Goal: Task Accomplishment & Management: Use online tool/utility

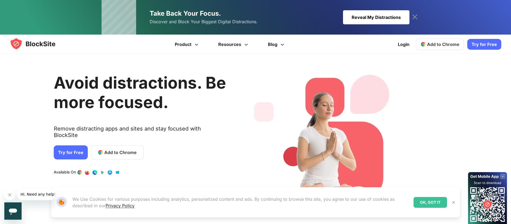
click at [70, 125] on text "Remove distracting apps and sites and stay focused with BlockSite" at bounding box center [140, 133] width 172 height 17
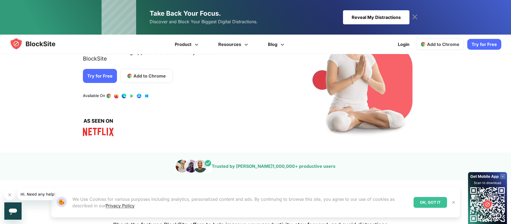
scroll to position [81, 0]
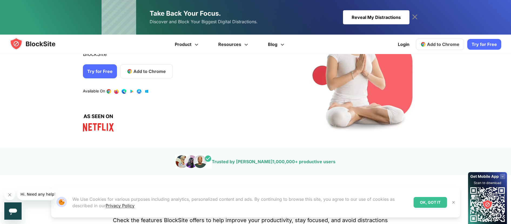
click at [455, 203] on img at bounding box center [454, 202] width 4 height 4
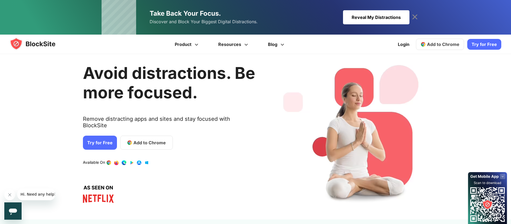
scroll to position [0, 0]
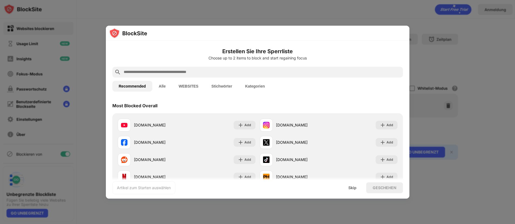
click at [147, 71] on input "text" at bounding box center [262, 72] width 278 height 6
paste input "**********"
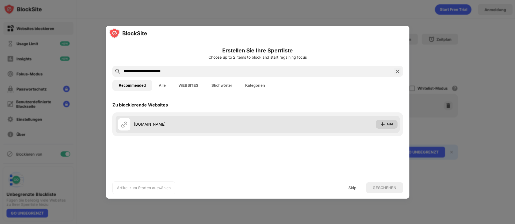
type input "**********"
click at [393, 124] on div "Add" at bounding box center [390, 124] width 7 height 5
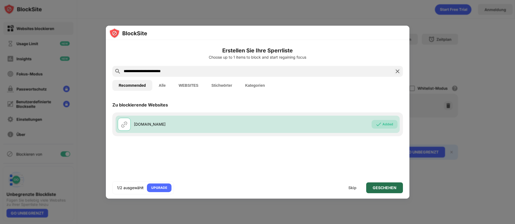
click at [392, 189] on div "GESCHEHEN" at bounding box center [385, 188] width 24 height 4
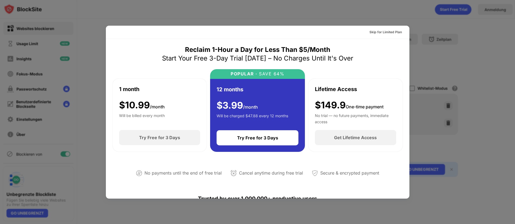
click at [436, 45] on div at bounding box center [257, 112] width 515 height 224
click at [441, 45] on div at bounding box center [257, 112] width 515 height 224
